Goal: Entertainment & Leisure: Consume media (video, audio)

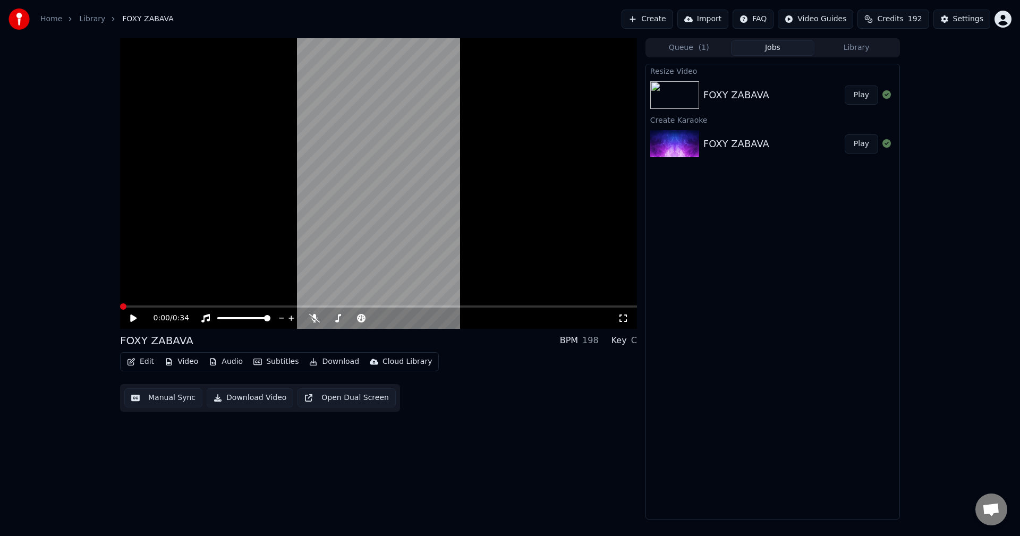
click at [137, 319] on icon at bounding box center [141, 318] width 25 height 8
click at [133, 319] on icon at bounding box center [133, 317] width 6 height 7
click at [132, 319] on icon at bounding box center [133, 318] width 5 height 6
click at [97, 18] on link "Library" at bounding box center [92, 19] width 26 height 11
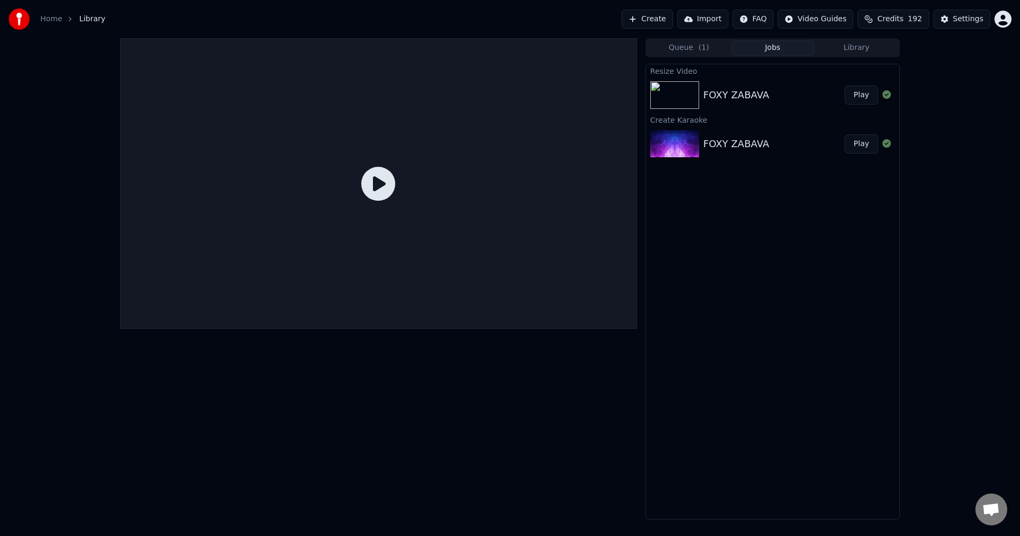
click at [48, 20] on link "Home" at bounding box center [51, 19] width 22 height 11
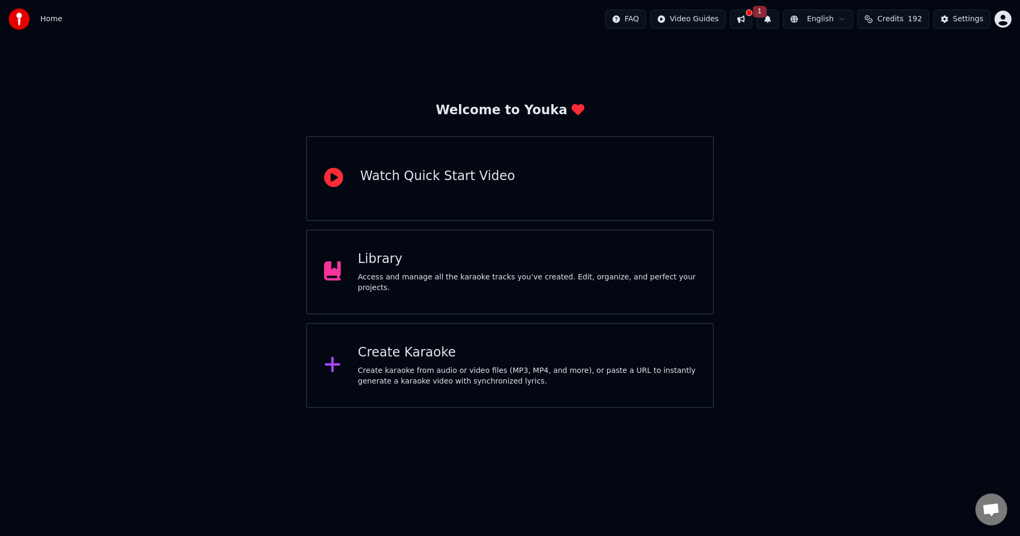
click at [430, 375] on div "Create karaoke from audio or video files (MP3, MP4, and more), or paste a URL t…" at bounding box center [527, 375] width 338 height 21
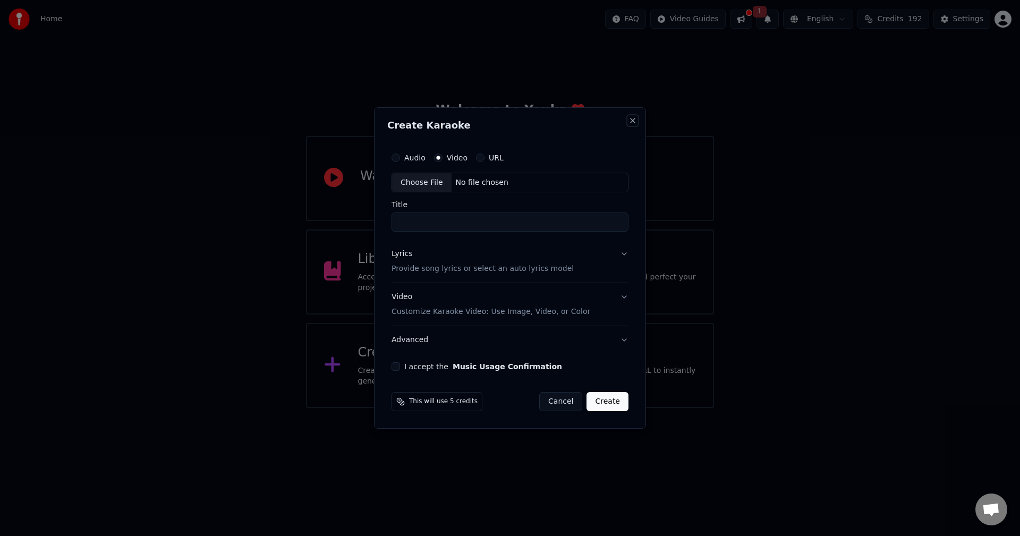
drag, startPoint x: 635, startPoint y: 122, endPoint x: 658, endPoint y: 131, distance: 24.3
click at [635, 121] on button "Close" at bounding box center [632, 120] width 8 height 8
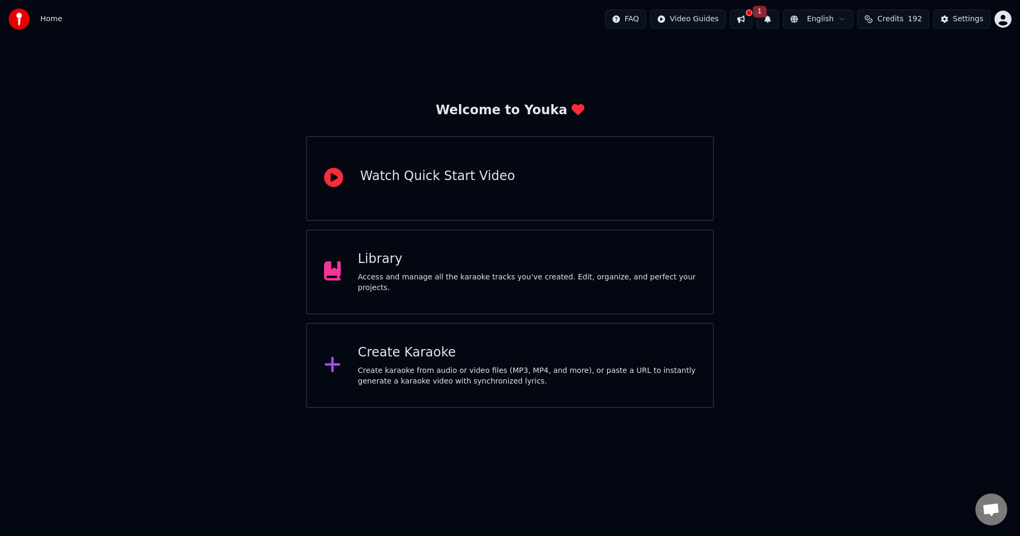
click at [866, 237] on div "Welcome to Youka Watch Quick Start Video Library Access and manage all the kara…" at bounding box center [510, 223] width 1020 height 370
click at [752, 24] on button at bounding box center [741, 19] width 22 height 19
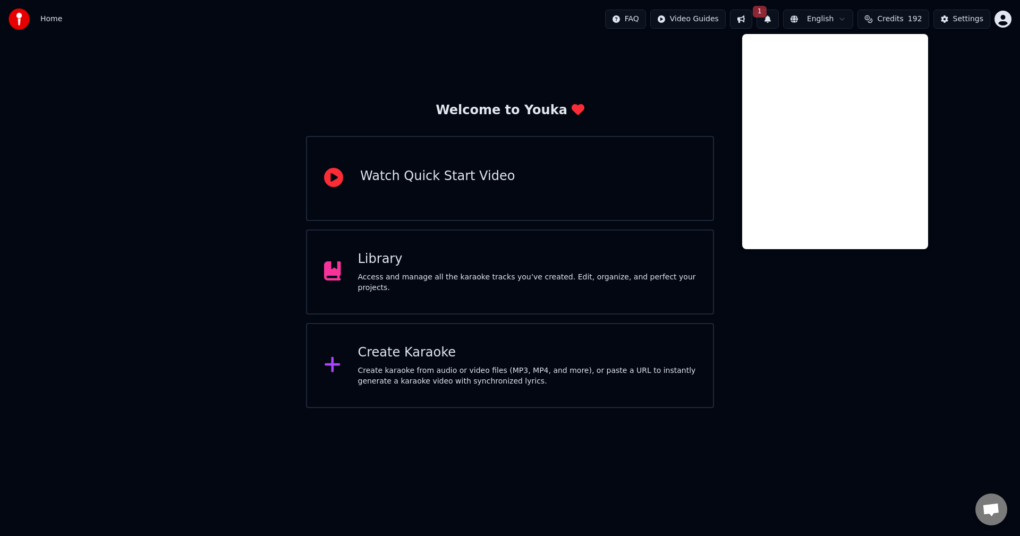
click at [969, 95] on div "Welcome to Youka Watch Quick Start Video Library Access and manage all the kara…" at bounding box center [510, 223] width 1020 height 370
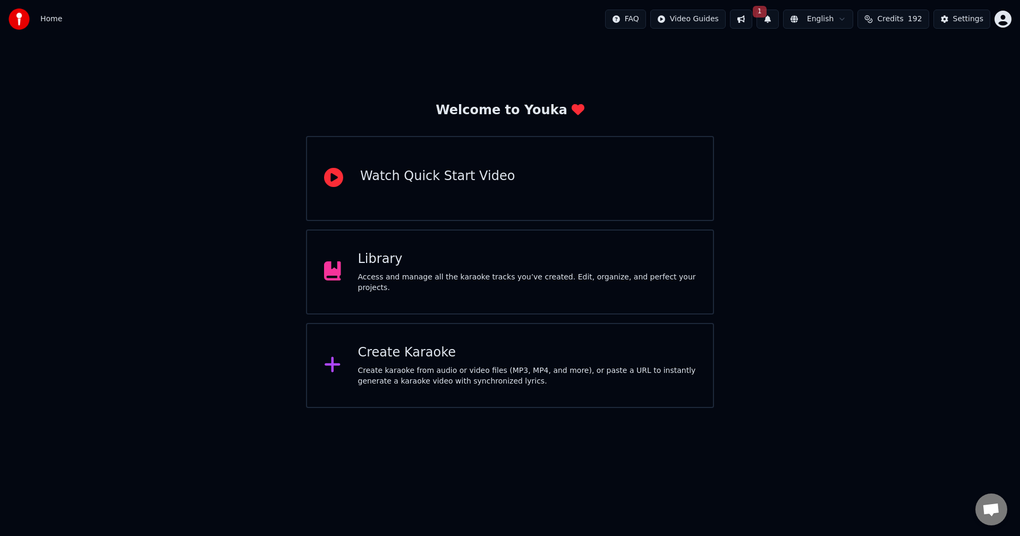
drag, startPoint x: 575, startPoint y: 208, endPoint x: 567, endPoint y: 203, distance: 9.7
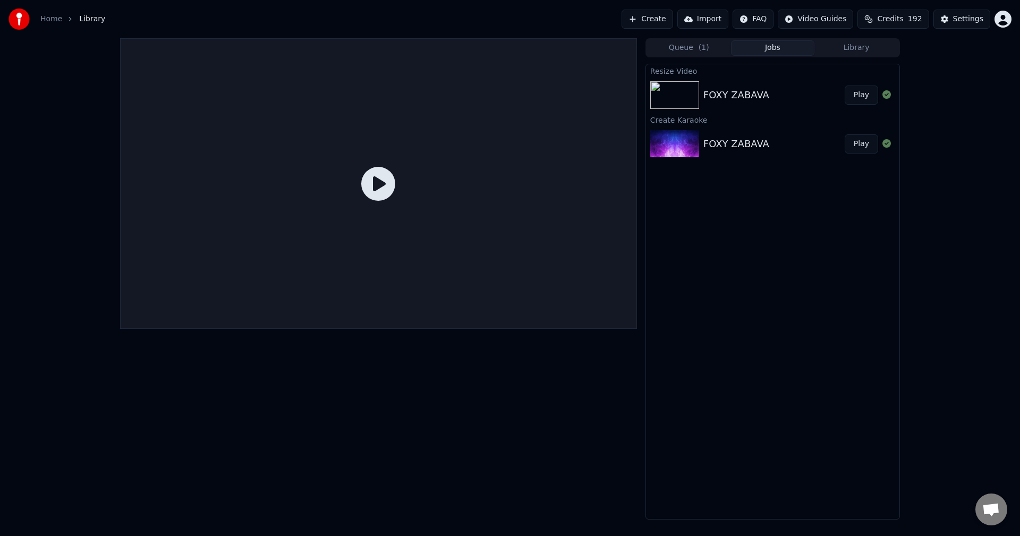
click at [667, 97] on img at bounding box center [674, 95] width 49 height 28
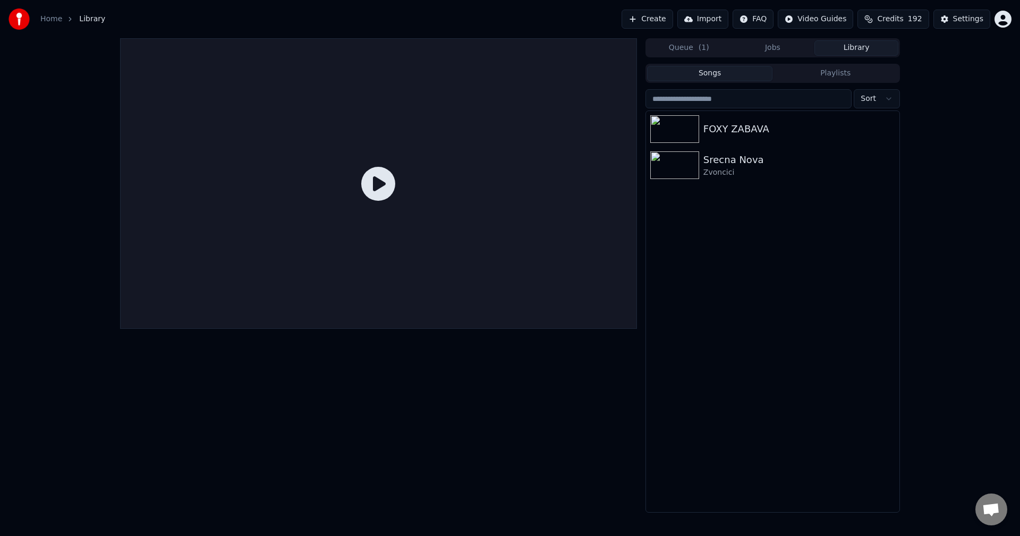
click at [851, 52] on button "Library" at bounding box center [856, 47] width 84 height 15
click at [698, 73] on button "Songs" at bounding box center [710, 73] width 126 height 15
click at [676, 135] on img at bounding box center [674, 129] width 49 height 28
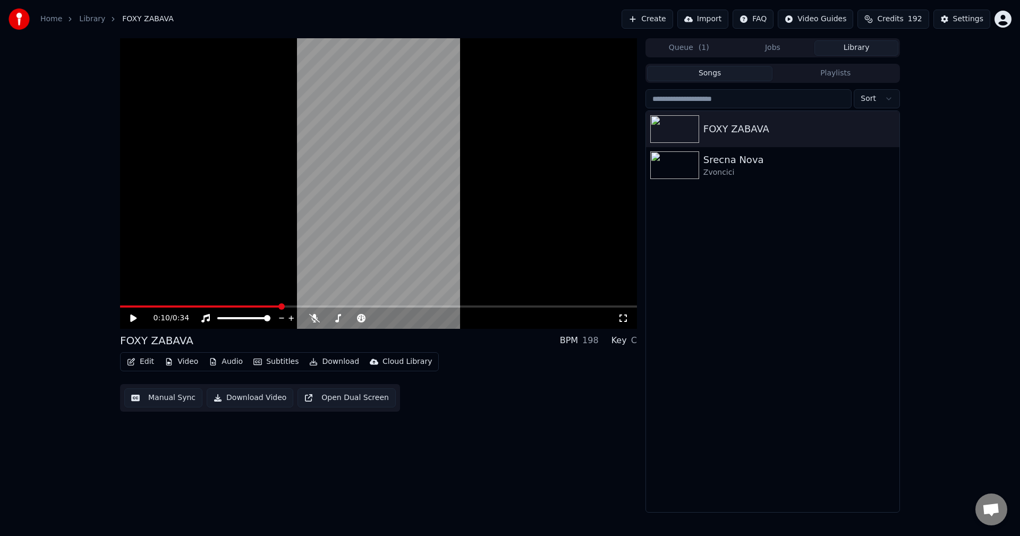
click at [218, 362] on button "Audio" at bounding box center [225, 361] width 42 height 15
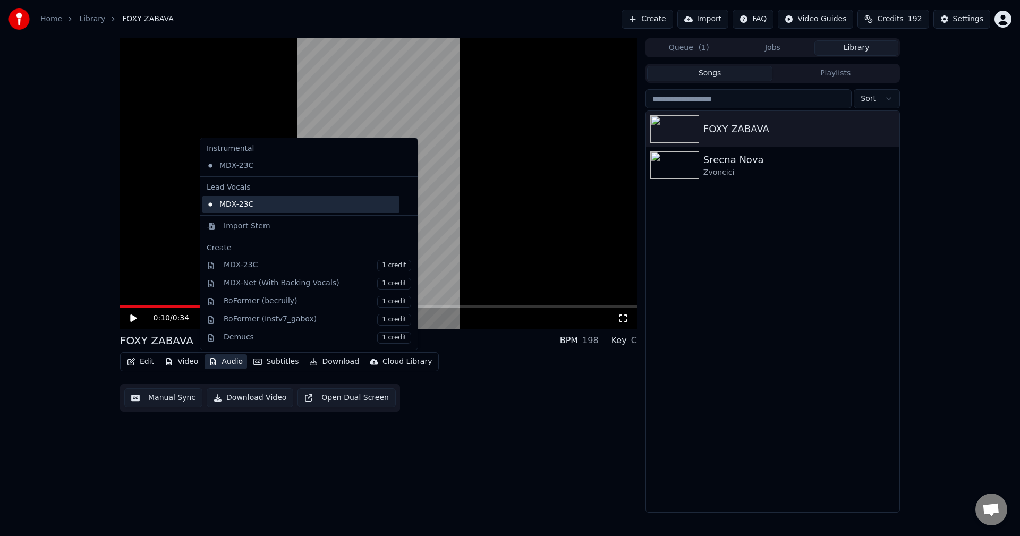
click at [217, 202] on div "MDX-23C" at bounding box center [300, 204] width 197 height 17
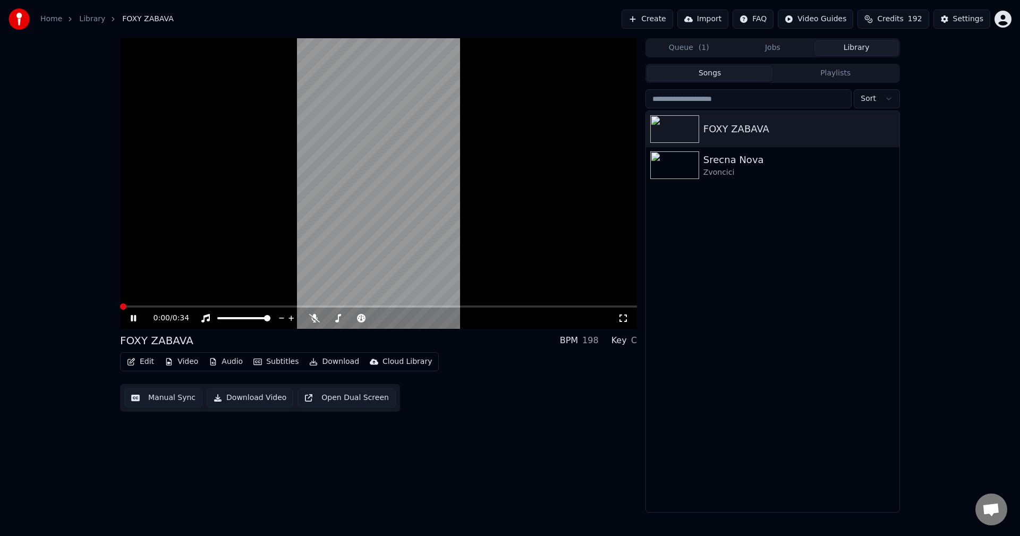
click at [201, 304] on video at bounding box center [378, 183] width 517 height 291
click at [201, 305] on video at bounding box center [378, 183] width 517 height 291
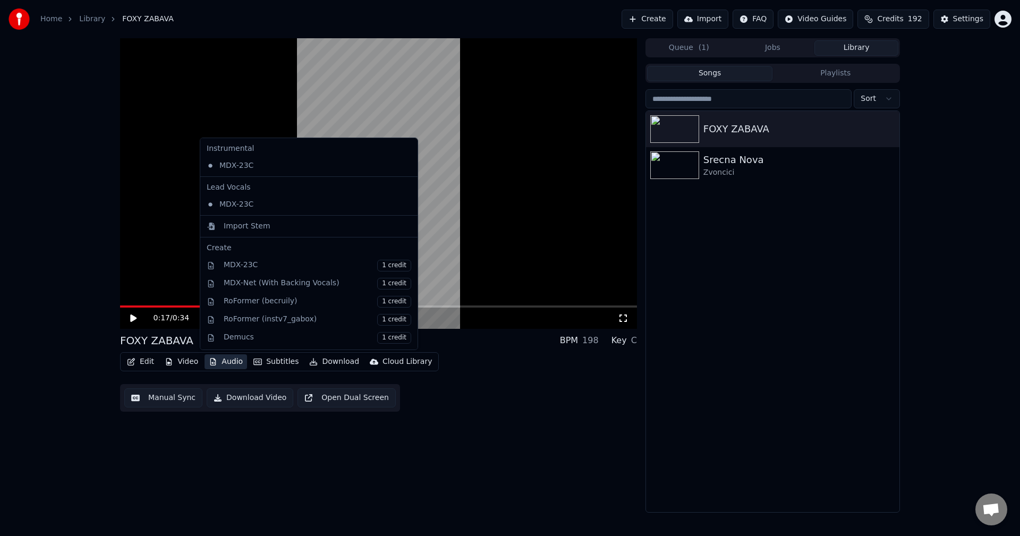
click at [218, 364] on button "Audio" at bounding box center [225, 361] width 42 height 15
click at [74, 186] on div "0:17 / 0:34 FOXY ZABAVA BPM 198 Key C Edit Video Audio Subtitles Download Cloud…" at bounding box center [510, 275] width 1020 height 474
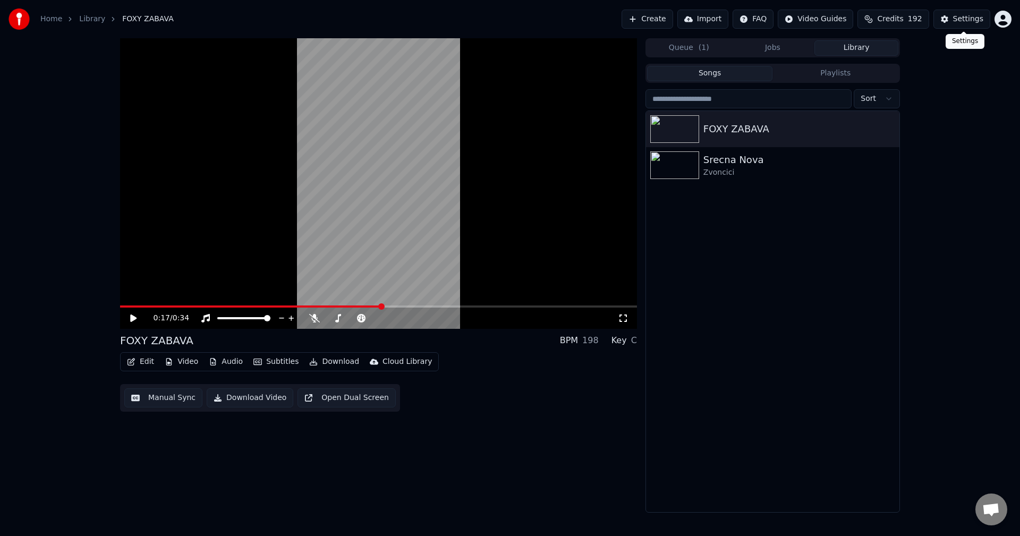
click at [973, 17] on div "Settings" at bounding box center [968, 19] width 30 height 11
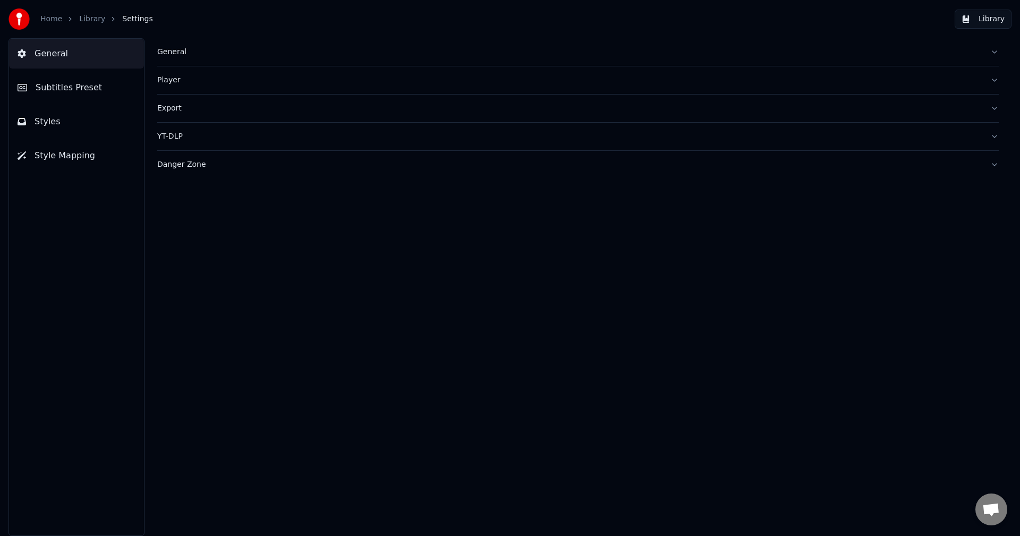
click at [174, 54] on div "General" at bounding box center [569, 52] width 824 height 11
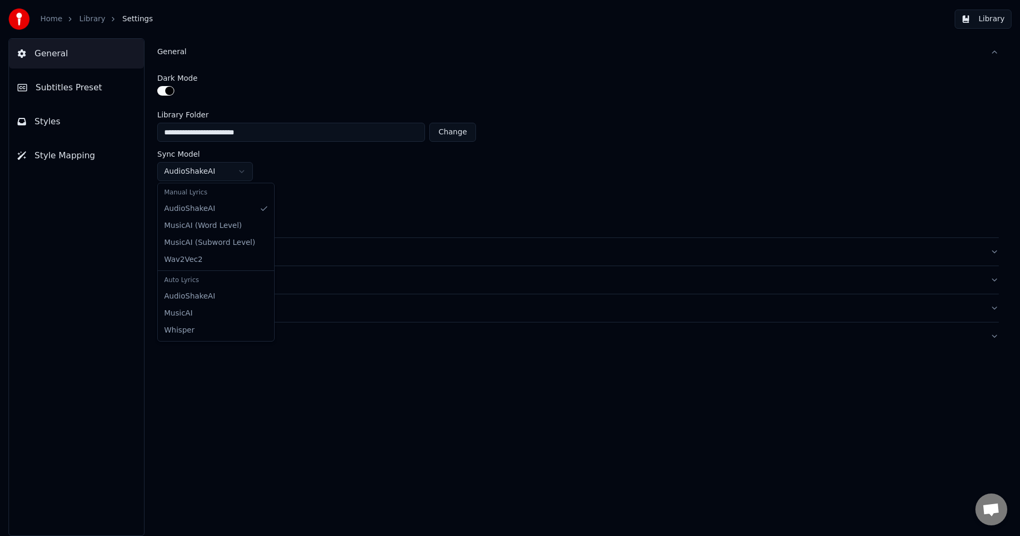
click at [247, 172] on html "**********" at bounding box center [510, 268] width 1020 height 536
click at [306, 181] on html "**********" at bounding box center [510, 268] width 1020 height 536
click at [174, 254] on div "Player" at bounding box center [569, 251] width 824 height 11
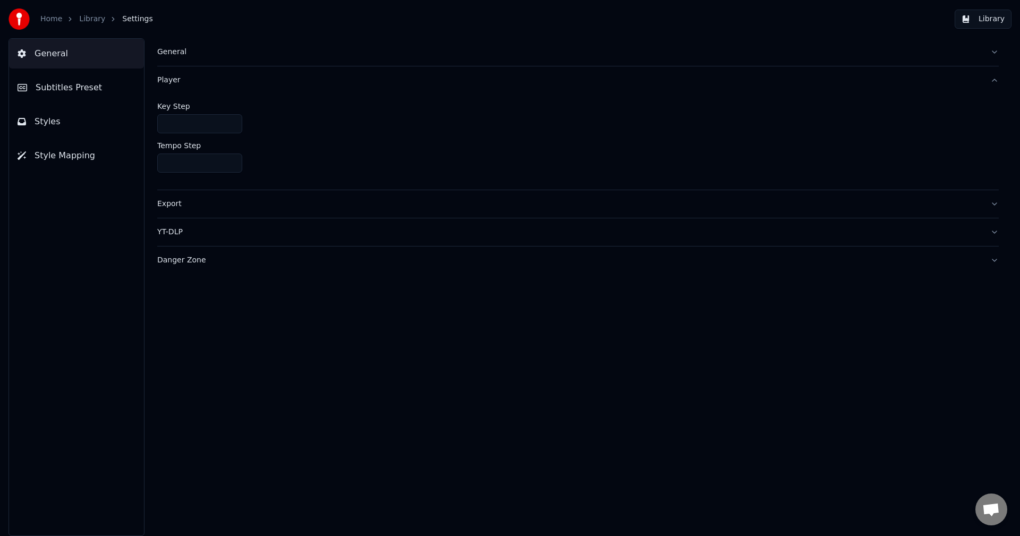
click at [49, 87] on span "Subtitles Preset" at bounding box center [69, 87] width 66 height 13
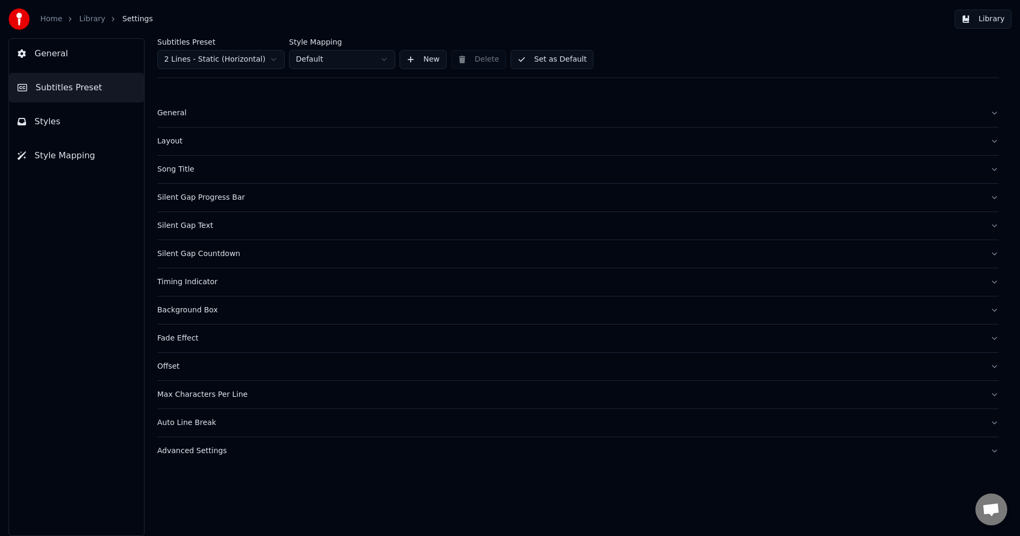
click at [88, 19] on link "Library" at bounding box center [92, 19] width 26 height 11
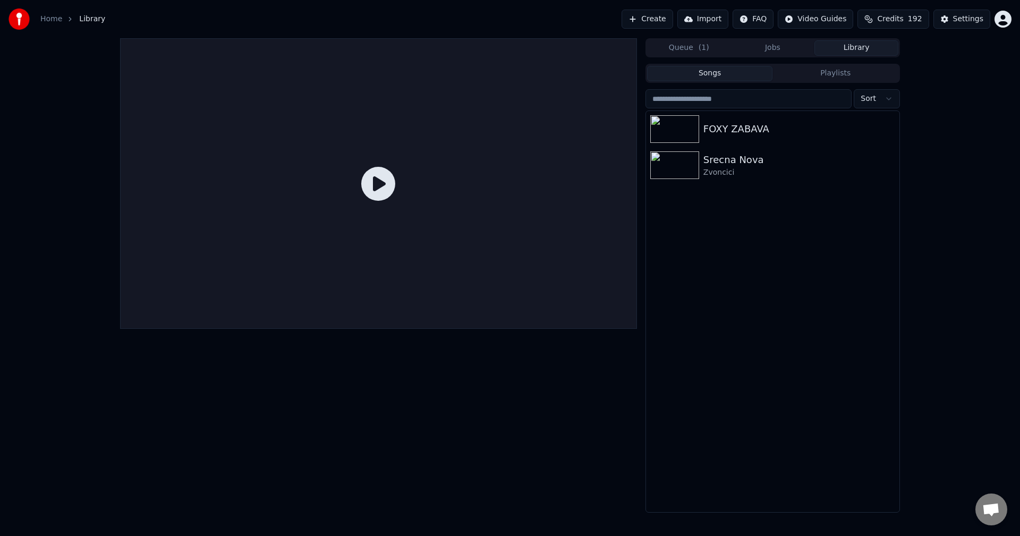
click at [374, 173] on icon at bounding box center [378, 184] width 34 height 34
click at [687, 123] on img at bounding box center [674, 129] width 49 height 28
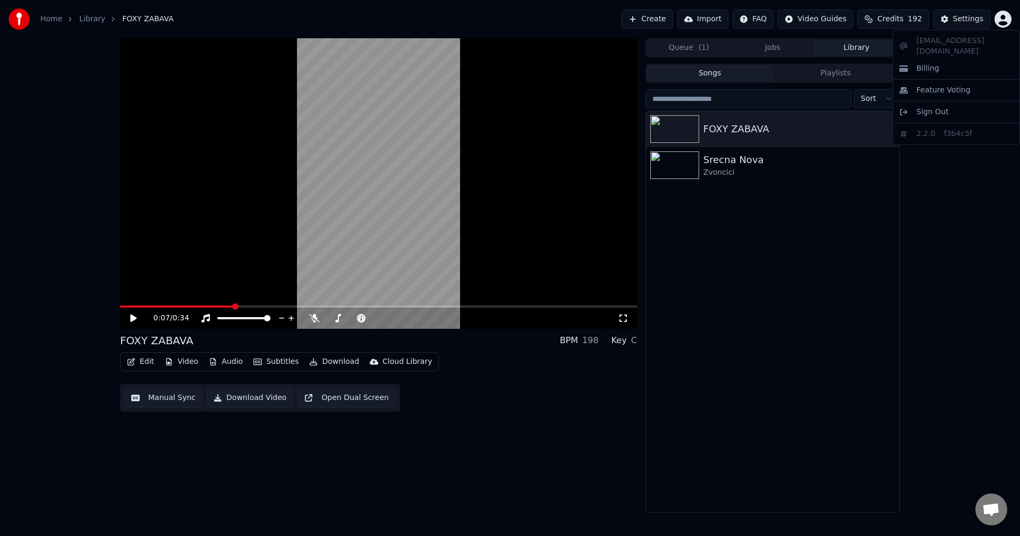
click at [1005, 20] on html "Home Library FOXY ZABAVA Create Import FAQ Video Guides Credits 192 Settings 0:…" at bounding box center [510, 268] width 1020 height 536
drag, startPoint x: 996, startPoint y: 42, endPoint x: 951, endPoint y: 39, distance: 45.8
click at [951, 39] on div "[EMAIL_ADDRESS][DOMAIN_NAME] Billing Feature Voting Sign Out 2.2.0 f3b4c5f" at bounding box center [955, 87] width 127 height 115
click at [801, 18] on html "Home Library FOXY ZABAVA Create Import FAQ Video Guides Credits 192 Settings 0:…" at bounding box center [510, 268] width 1020 height 536
click at [812, 21] on html "Home Library FOXY ZABAVA Create Import FAQ Video Guides Credits 192 Settings 0:…" at bounding box center [510, 268] width 1020 height 536
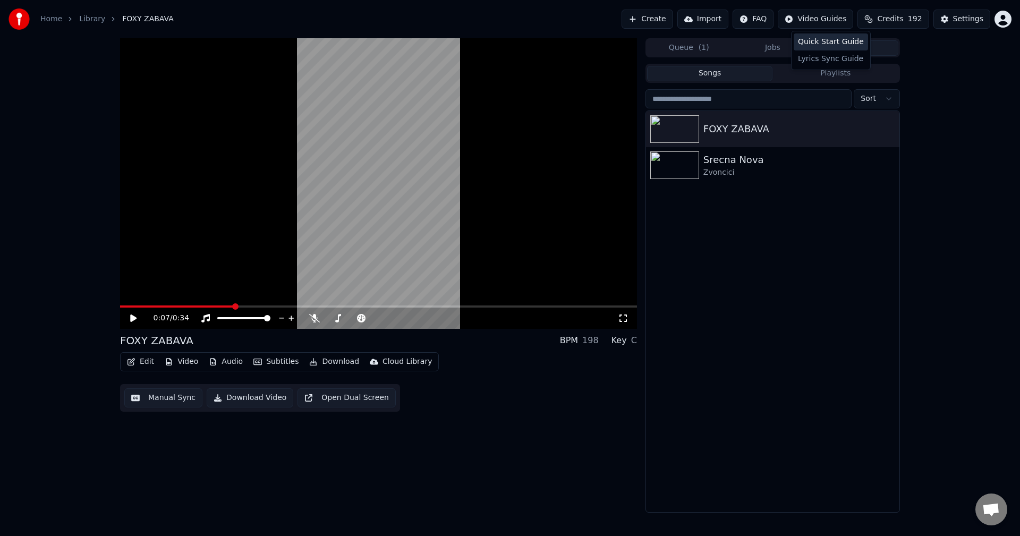
click at [809, 42] on div "Quick Start Guide" at bounding box center [830, 41] width 74 height 17
click at [20, 21] on img at bounding box center [18, 18] width 21 height 21
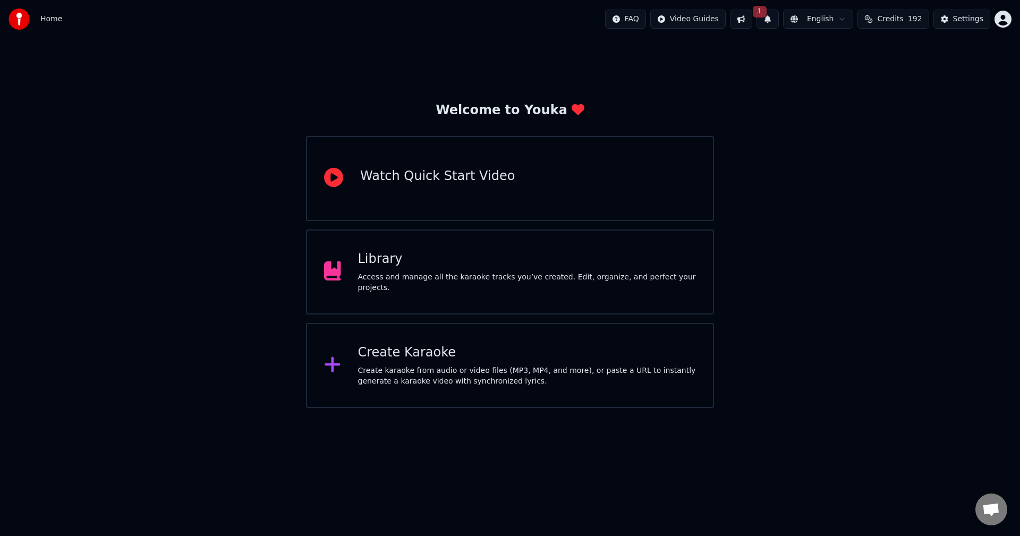
click at [766, 12] on span "1" at bounding box center [760, 12] width 14 height 12
click at [859, 55] on button "Update" at bounding box center [854, 52] width 45 height 19
